Goal: Information Seeking & Learning: Learn about a topic

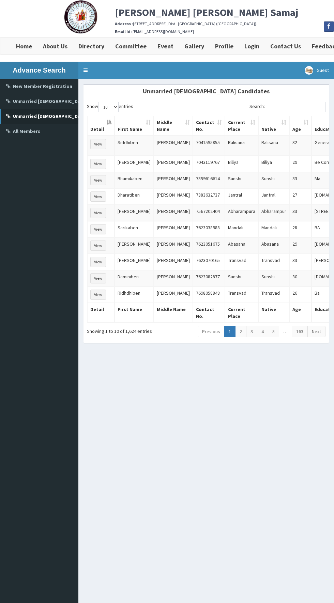
scroll to position [2, 0]
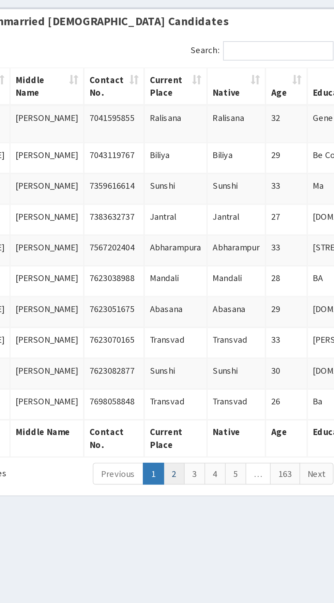
click at [242, 325] on link "2" at bounding box center [240, 329] width 11 height 12
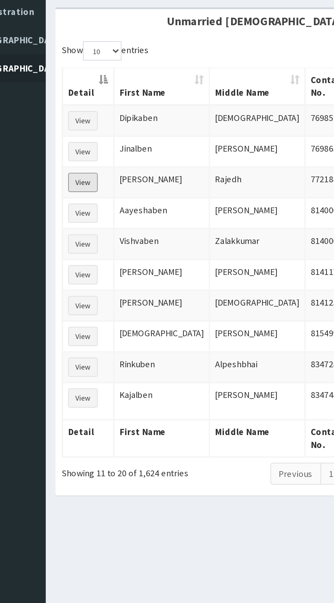
click at [97, 170] on button "View" at bounding box center [98, 174] width 16 height 10
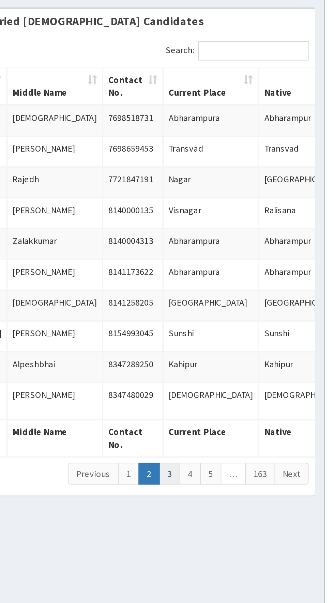
click at [253, 325] on link "3" at bounding box center [251, 329] width 11 height 12
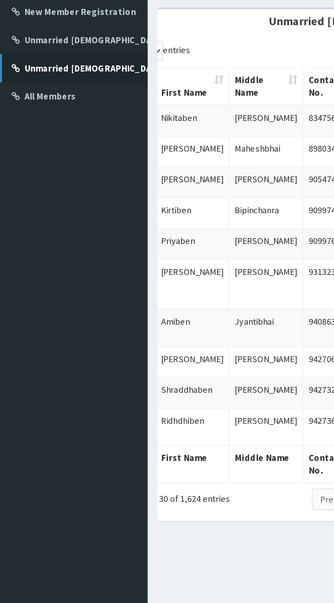
scroll to position [0, 36]
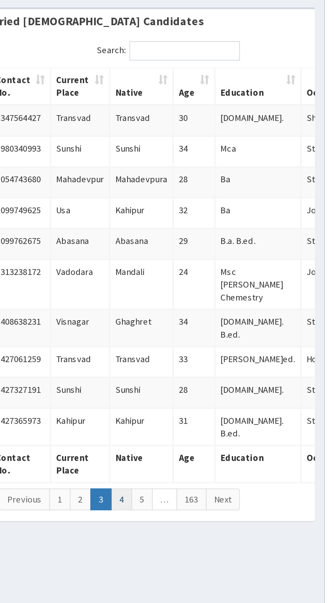
click at [227, 337] on link "4" at bounding box center [225, 343] width 11 height 12
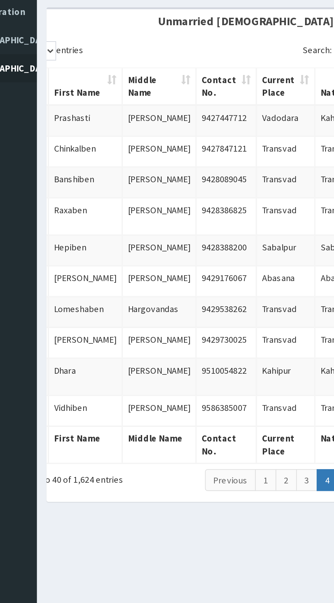
scroll to position [0, 0]
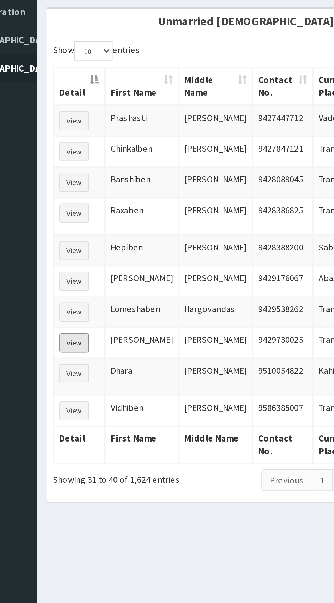
click at [95, 262] on button "View" at bounding box center [98, 259] width 16 height 10
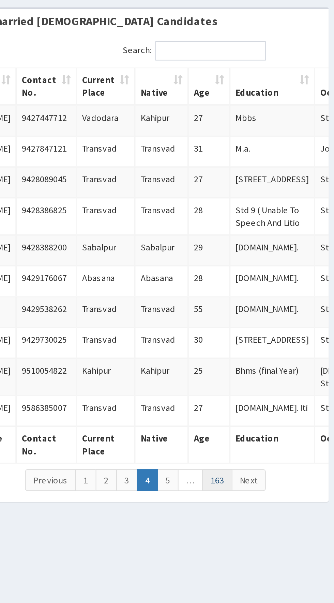
click at [274, 338] on link "163" at bounding box center [270, 333] width 16 height 12
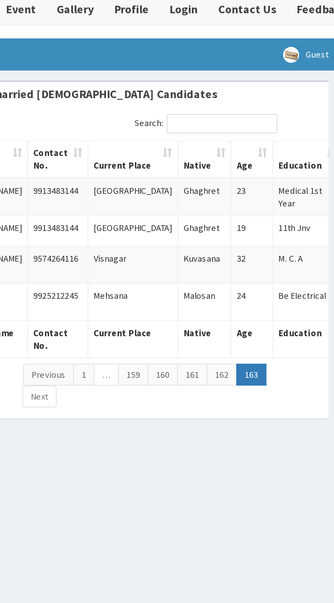
scroll to position [0, 0]
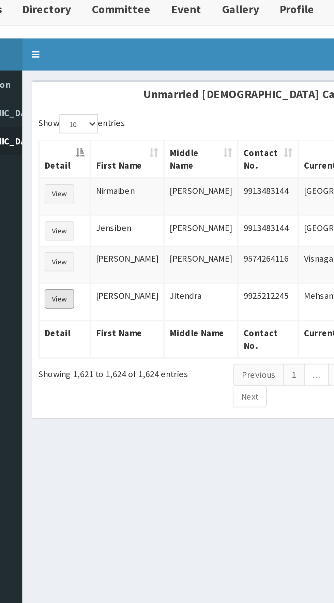
click at [97, 196] on button "View" at bounding box center [98, 197] width 16 height 10
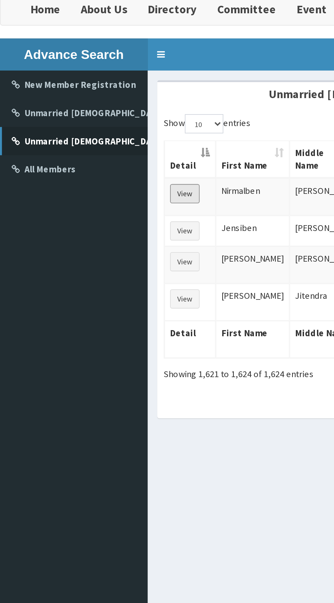
click at [99, 144] on button "View" at bounding box center [98, 142] width 16 height 10
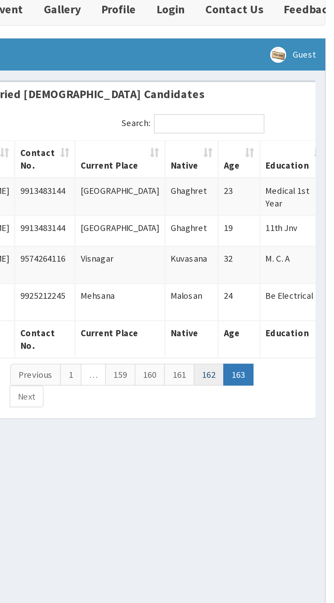
click at [272, 237] on link "162" at bounding box center [272, 238] width 16 height 12
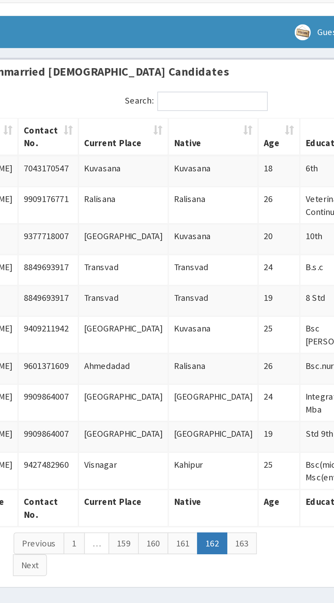
scroll to position [0, 0]
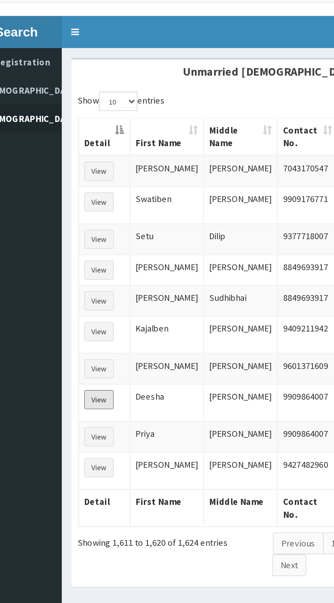
click at [97, 258] on button "View" at bounding box center [98, 263] width 16 height 10
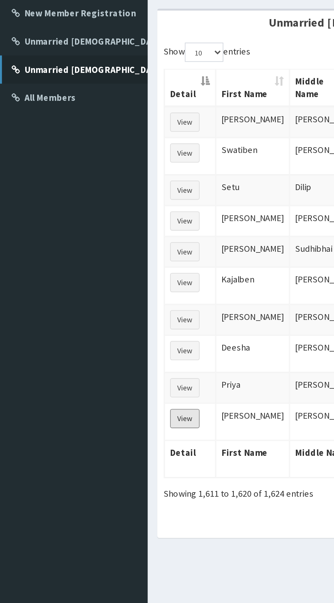
click at [96, 295] on button "View" at bounding box center [98, 299] width 16 height 10
click at [95, 224] on button "View" at bounding box center [98, 227] width 16 height 10
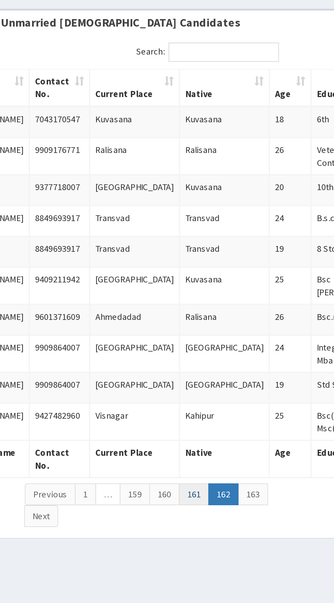
click at [244, 335] on link "161" at bounding box center [245, 339] width 16 height 12
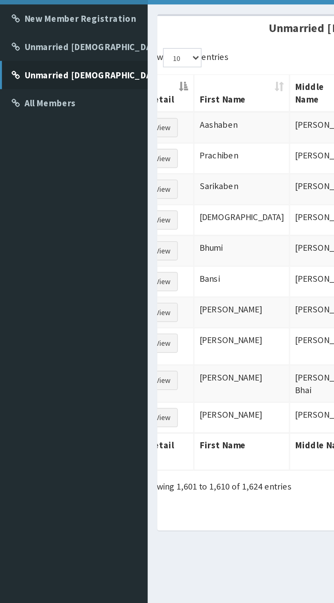
scroll to position [0, 1]
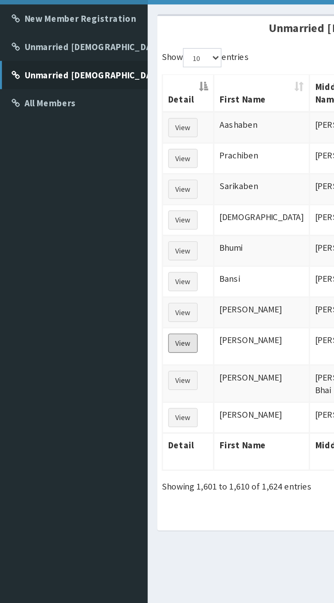
click at [95, 257] on button "View" at bounding box center [97, 256] width 16 height 10
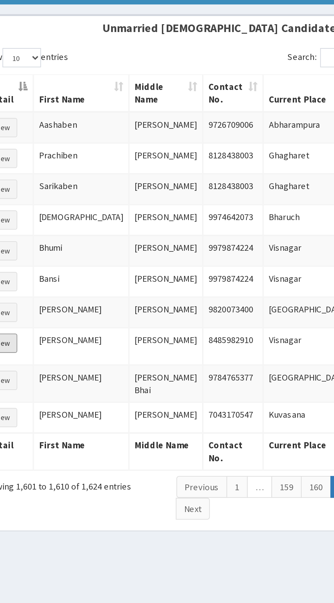
scroll to position [0, 29]
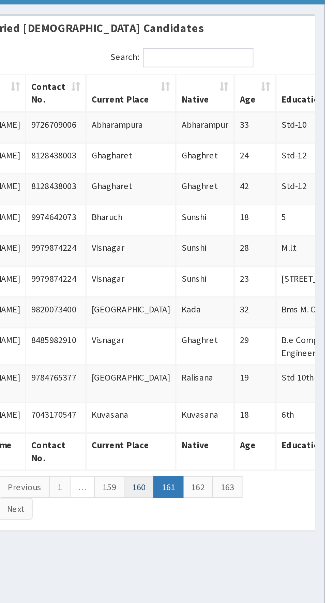
click at [232, 333] on link "160" at bounding box center [235, 333] width 16 height 12
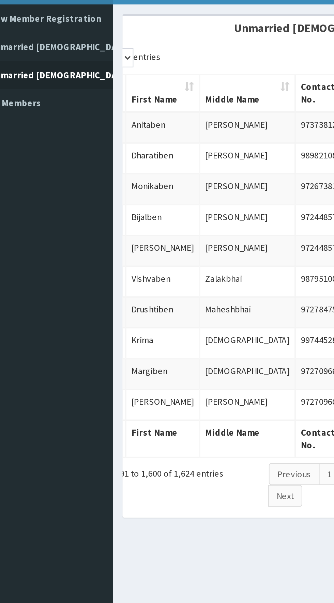
scroll to position [0, 31]
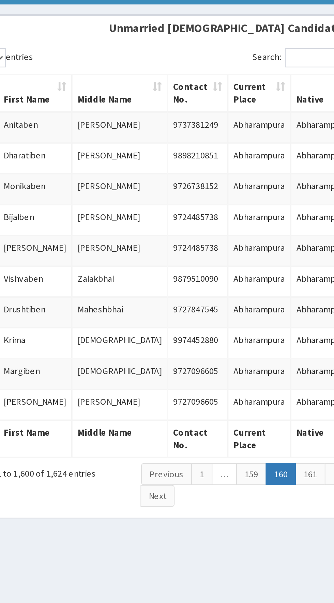
click at [219, 323] on link "159" at bounding box center [218, 326] width 16 height 12
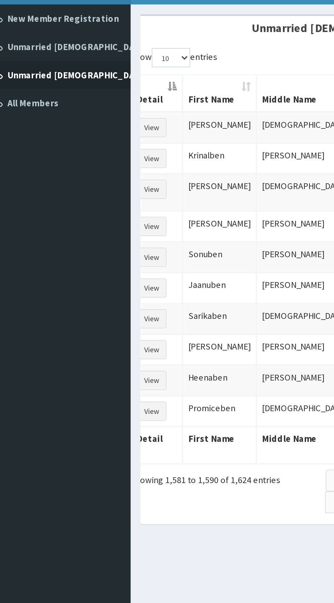
scroll to position [0, 0]
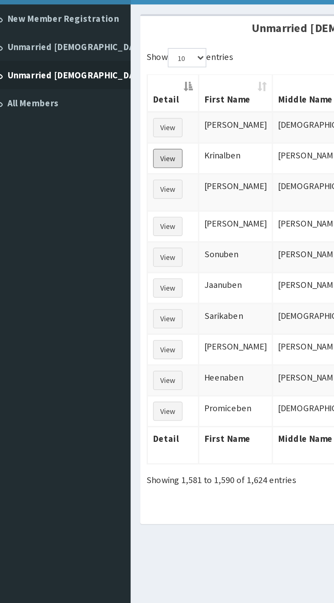
click at [102, 157] on button "View" at bounding box center [98, 158] width 16 height 10
click at [101, 155] on button "View" at bounding box center [98, 158] width 16 height 10
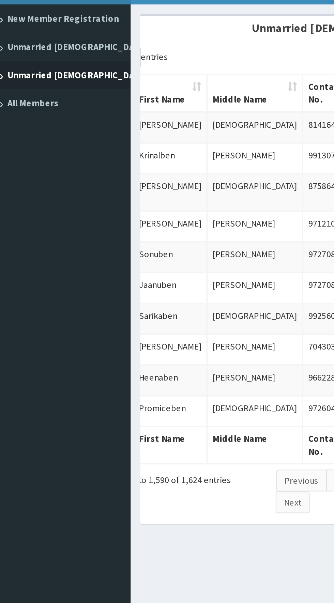
scroll to position [2, 0]
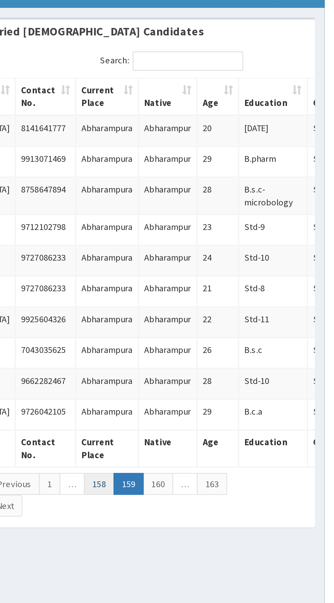
click at [215, 326] on link "158" at bounding box center [214, 329] width 16 height 12
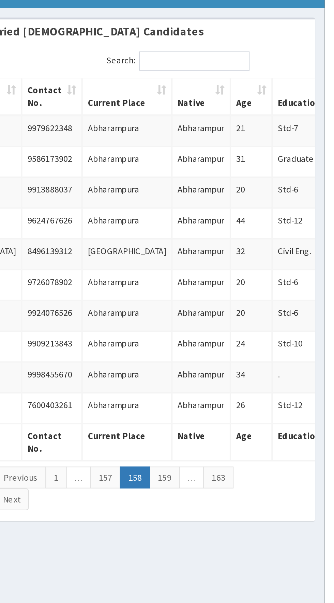
click at [213, 322] on link "157" at bounding box center [217, 326] width 16 height 12
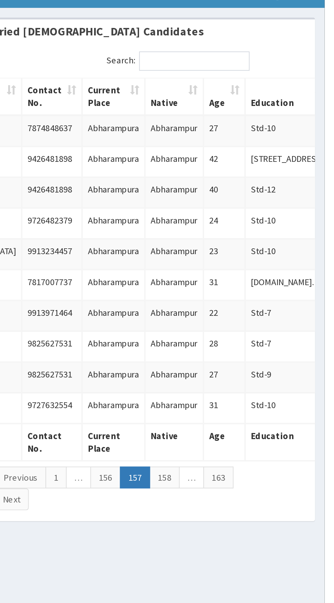
click at [215, 321] on link "156" at bounding box center [217, 326] width 16 height 12
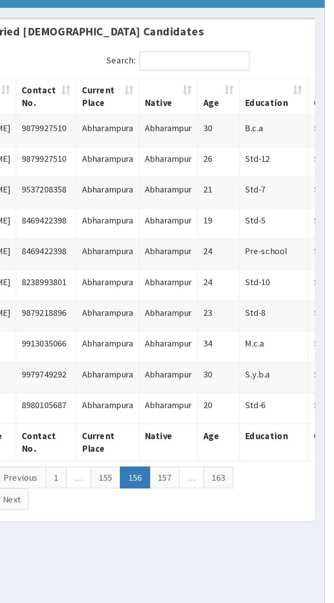
click at [217, 320] on link "155" at bounding box center [217, 326] width 16 height 12
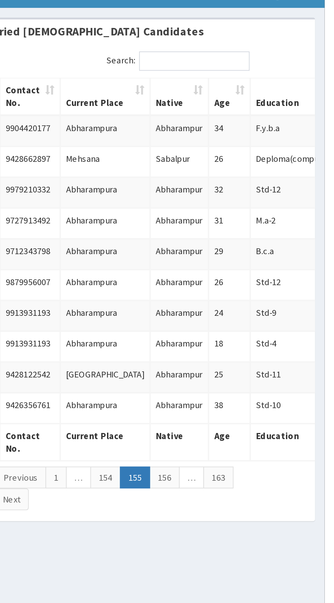
click at [215, 323] on link "154" at bounding box center [217, 326] width 16 height 12
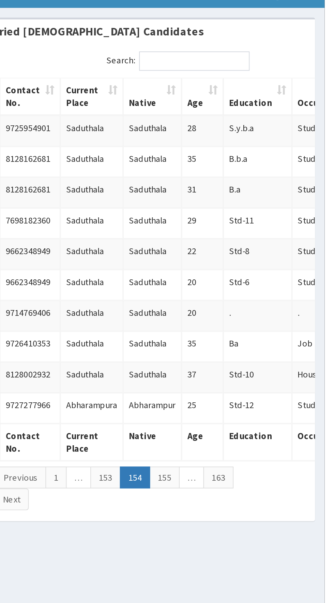
click at [216, 322] on link "153" at bounding box center [217, 326] width 16 height 12
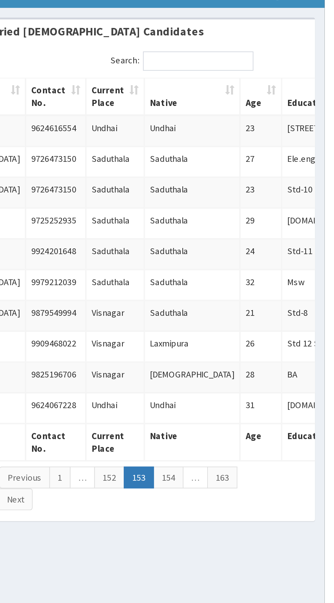
click at [218, 321] on link "152" at bounding box center [220, 326] width 16 height 12
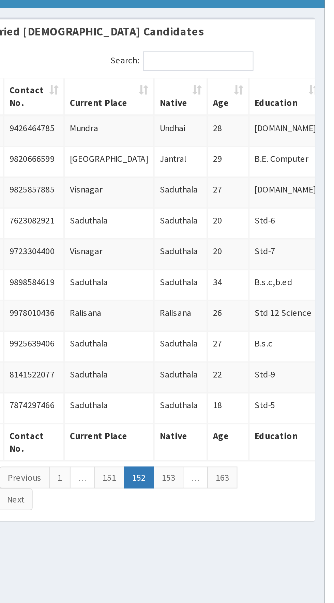
scroll to position [0, 30]
click at [218, 325] on link "151" at bounding box center [219, 326] width 16 height 12
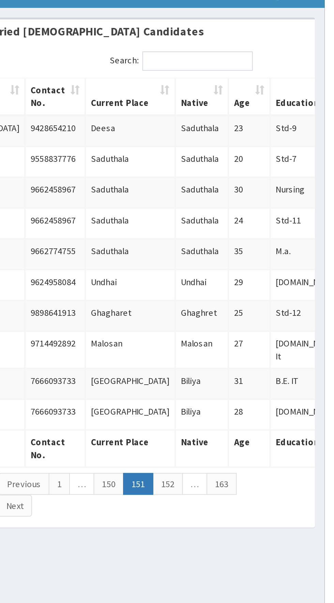
click at [220, 323] on link "150" at bounding box center [219, 329] width 16 height 12
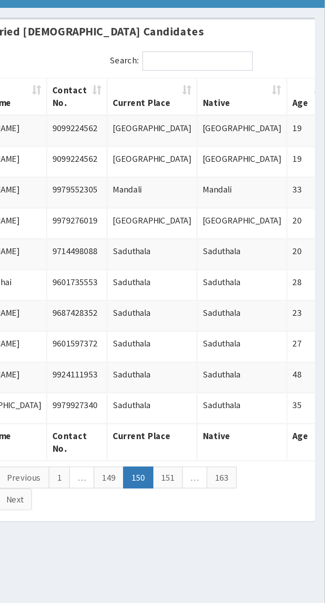
click at [221, 323] on link "149" at bounding box center [219, 326] width 16 height 12
